Goal: Task Accomplishment & Management: Manage account settings

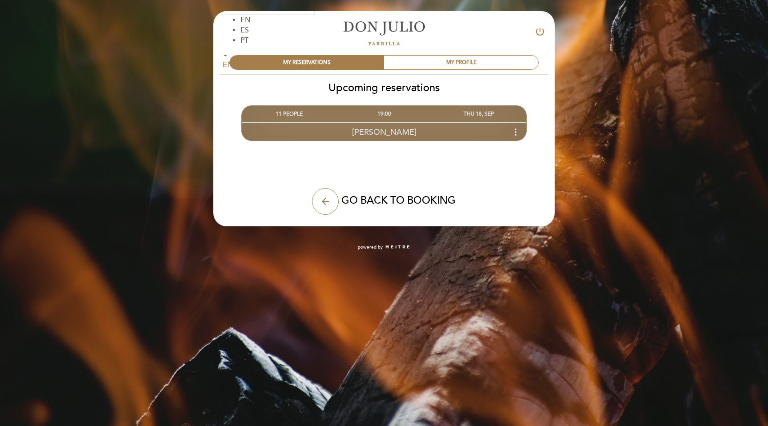
click at [478, 112] on div "THU 18, SEP" at bounding box center [479, 114] width 95 height 16
click at [473, 126] on div "[PERSON_NAME] more_vert" at bounding box center [384, 131] width 285 height 19
click at [516, 132] on icon "more_vert" at bounding box center [515, 132] width 11 height 11
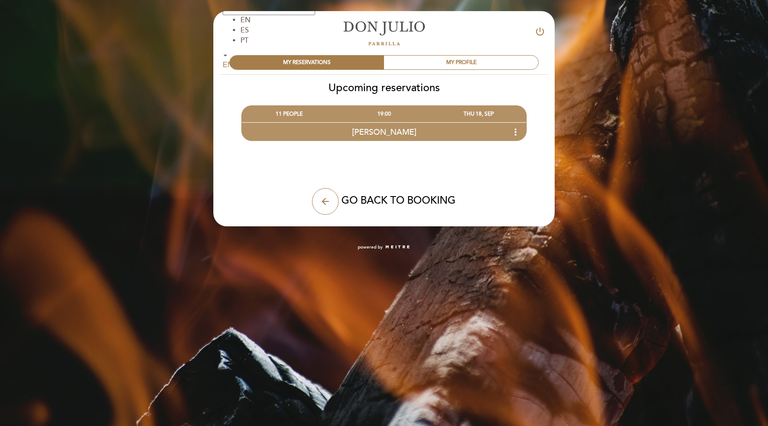
click at [386, 43] on link "[PERSON_NAME]" at bounding box center [384, 33] width 111 height 24
click at [467, 57] on div "MY PROFILE" at bounding box center [461, 63] width 154 height 14
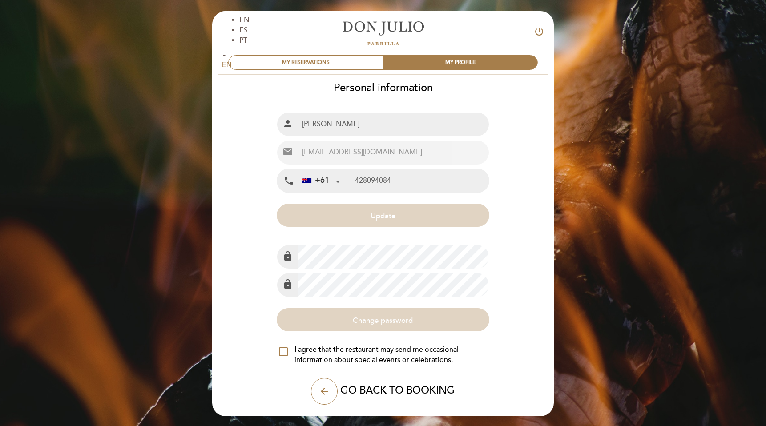
type input "428 094 084"
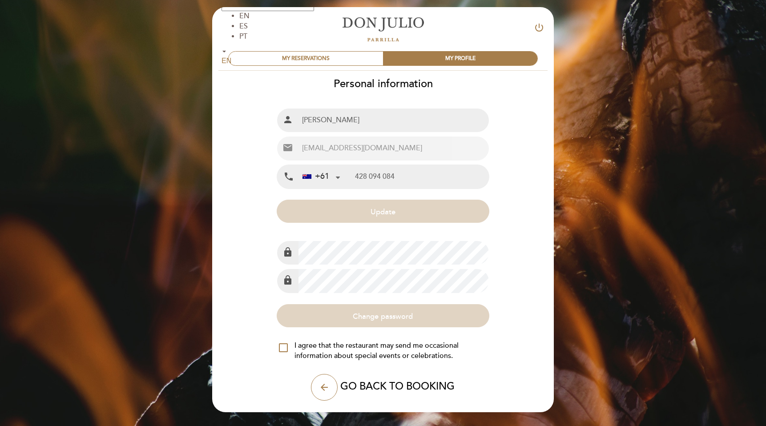
scroll to position [2, 0]
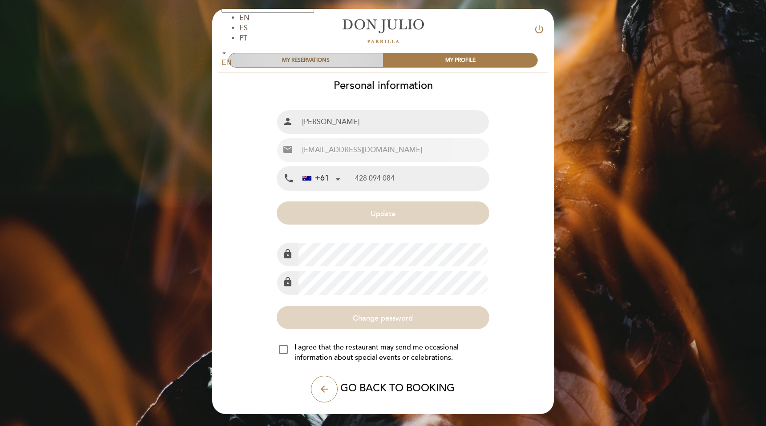
click at [341, 59] on div "MY RESERVATIONS" at bounding box center [306, 60] width 154 height 14
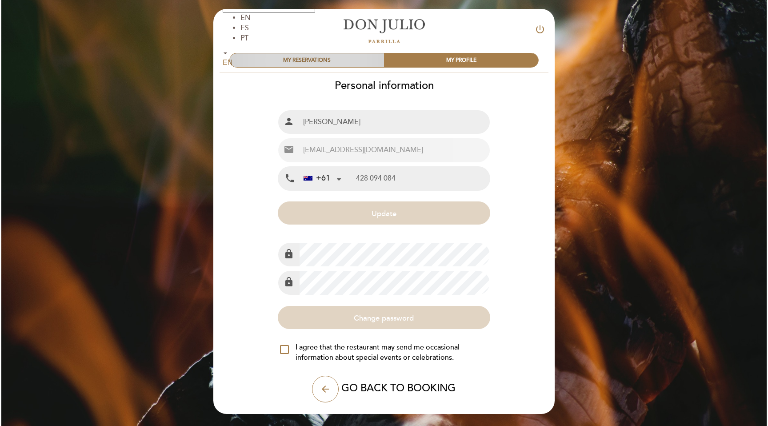
scroll to position [0, 0]
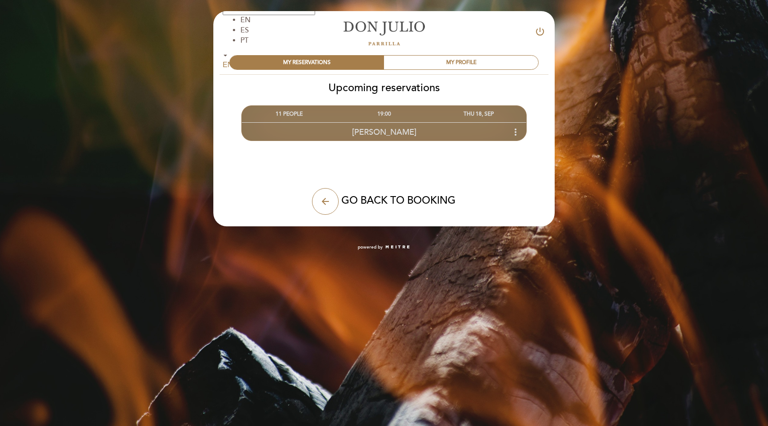
click at [516, 130] on icon "more_vert" at bounding box center [515, 132] width 11 height 11
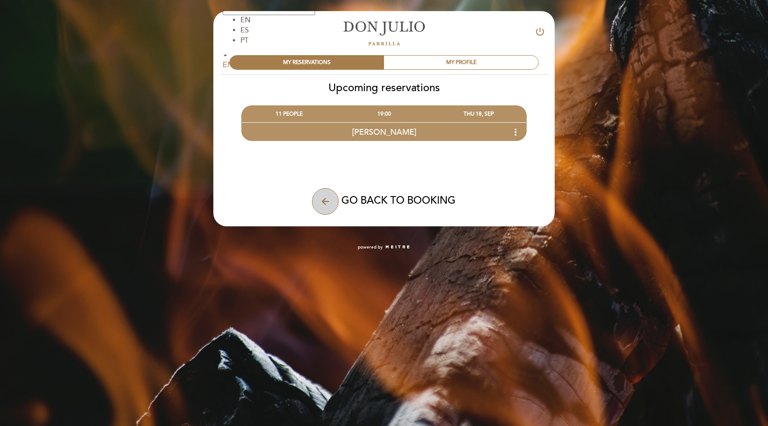
click at [332, 197] on button "arrow_back" at bounding box center [325, 201] width 27 height 27
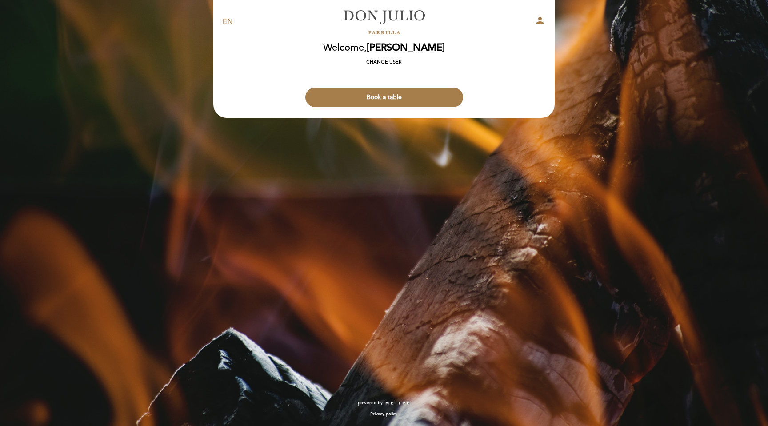
click at [538, 22] on icon "person" at bounding box center [540, 20] width 11 height 11
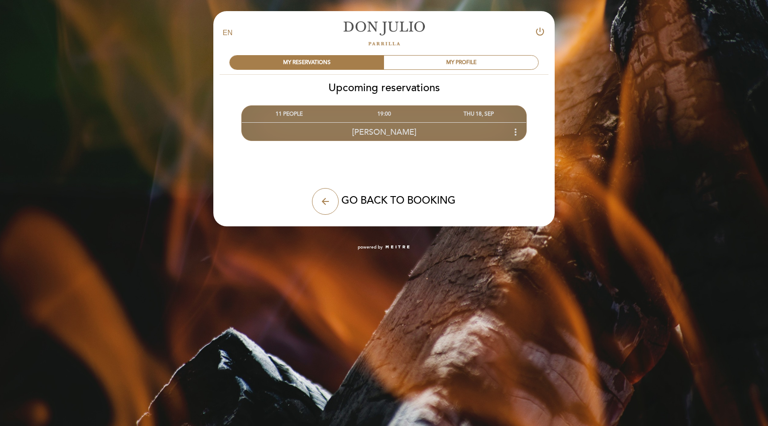
click at [389, 115] on div "19:00" at bounding box center [384, 114] width 95 height 16
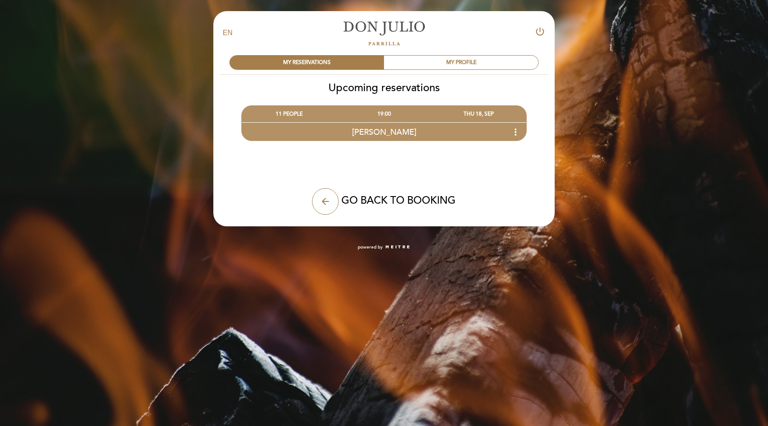
click at [291, 103] on div "11 PEOPLE 19:00 THU 18, SEP [PERSON_NAME] more_vert edit" at bounding box center [384, 117] width 342 height 47
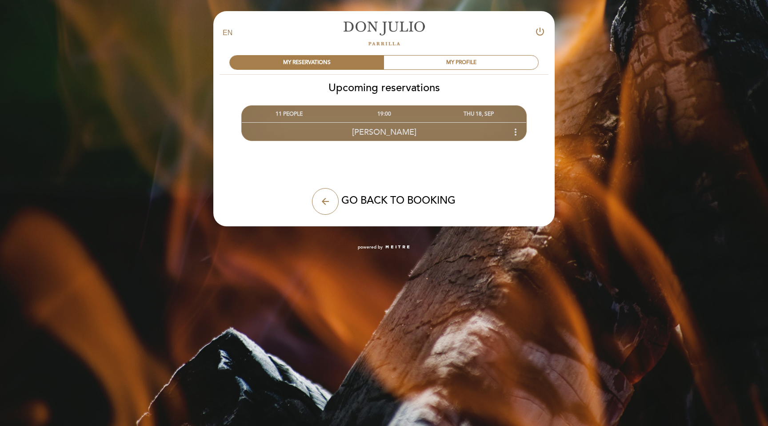
click at [281, 127] on div "[PERSON_NAME] more_vert" at bounding box center [384, 131] width 285 height 19
click at [289, 132] on div "[PERSON_NAME] more_vert" at bounding box center [384, 131] width 285 height 19
click at [294, 128] on div "[PERSON_NAME] more_vert" at bounding box center [384, 131] width 285 height 19
